Goal: Find specific page/section: Find specific page/section

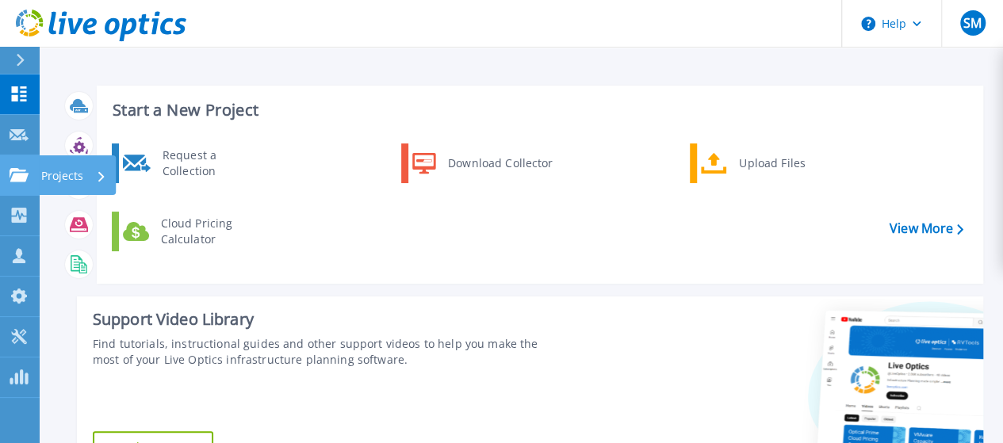
click at [51, 176] on p "Projects" at bounding box center [62, 175] width 42 height 41
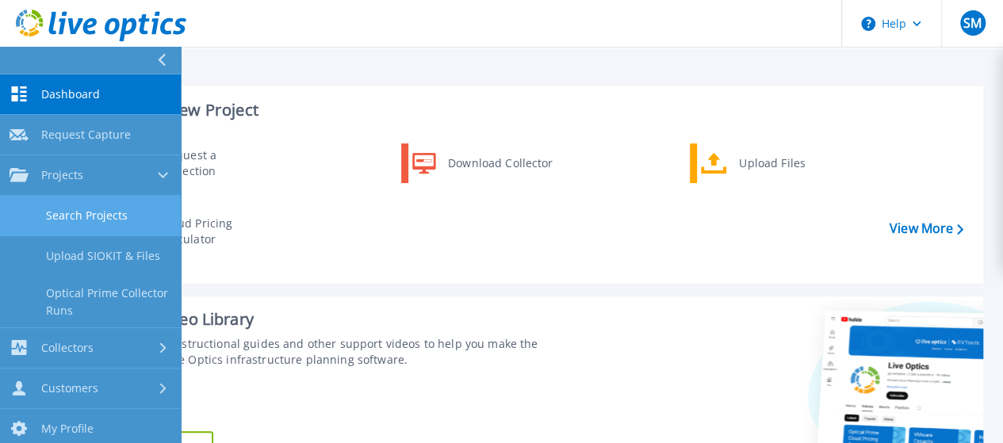
click at [97, 213] on link "Search Projects" at bounding box center [90, 216] width 181 height 40
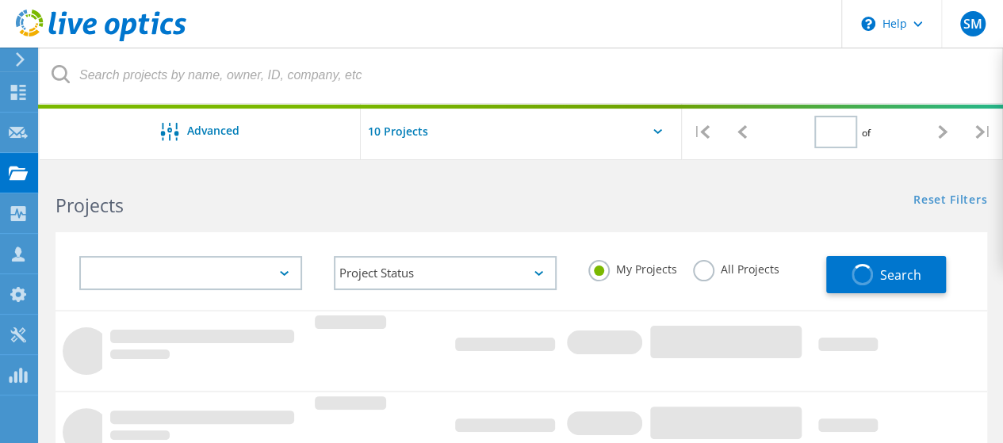
type input "1"
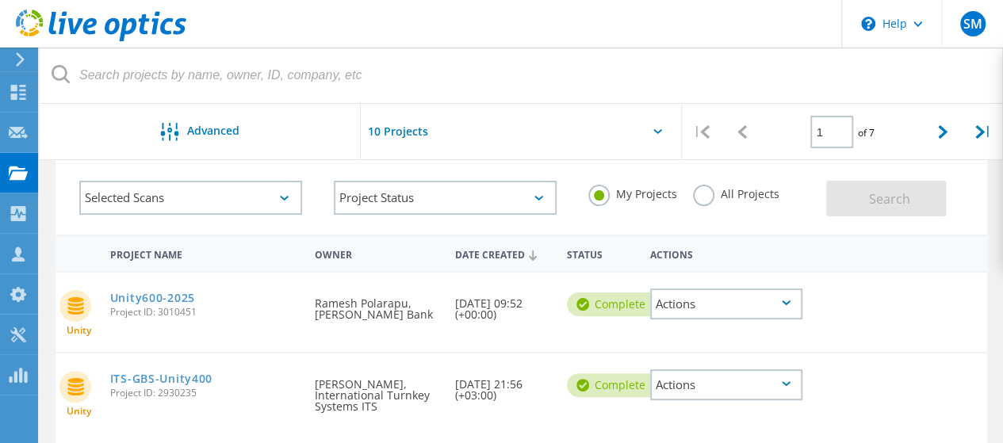
scroll to position [159, 0]
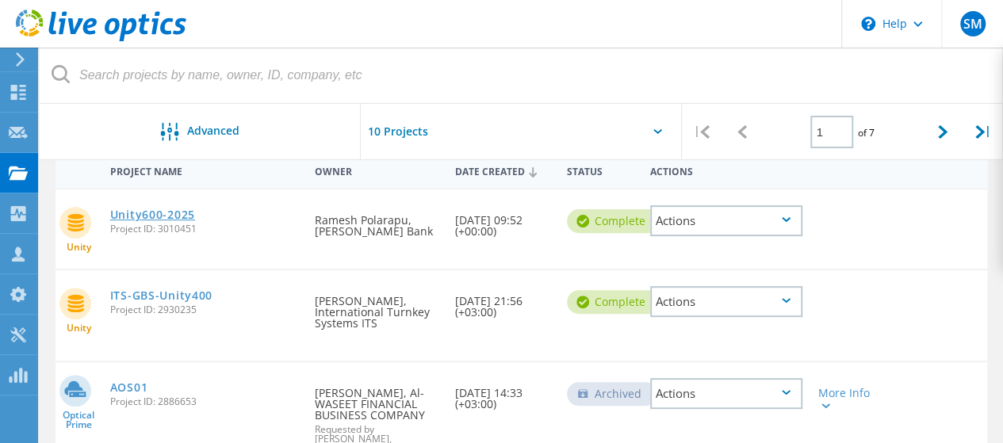
click at [151, 215] on link "Unity600-2025" at bounding box center [152, 214] width 85 height 11
